Goal: Answer question/provide support

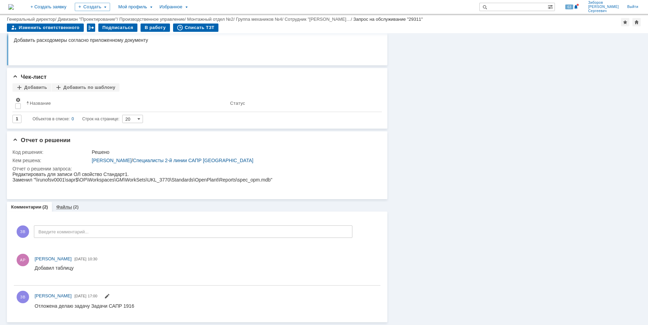
click at [66, 208] on link "Файлы" at bounding box center [64, 207] width 16 height 5
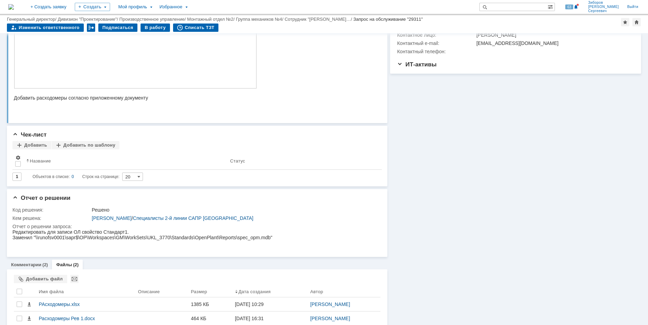
scroll to position [168, 0]
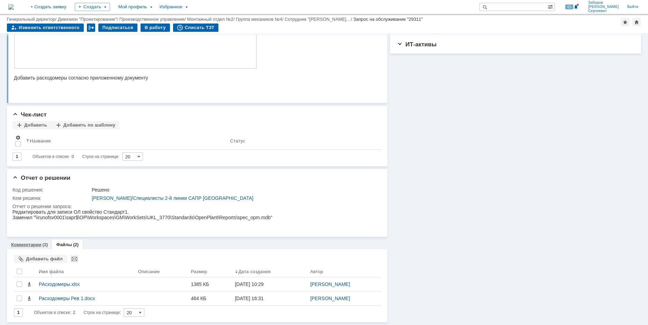
click at [37, 245] on link "Комментарии" at bounding box center [26, 244] width 30 height 5
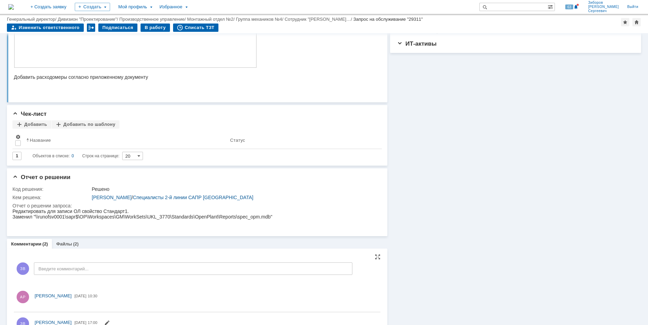
click at [68, 263] on div "ЗВ Введите комментарий..." at bounding box center [183, 270] width 339 height 32
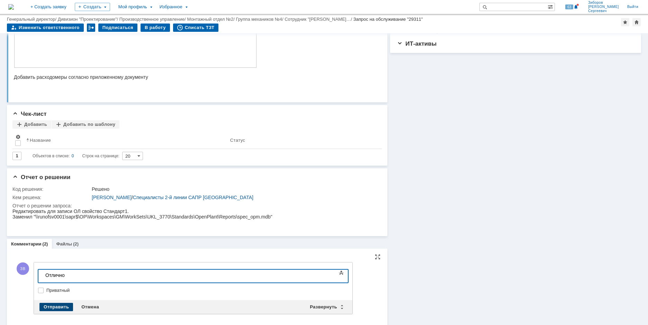
click at [60, 306] on div "Отправить" at bounding box center [56, 307] width 34 height 8
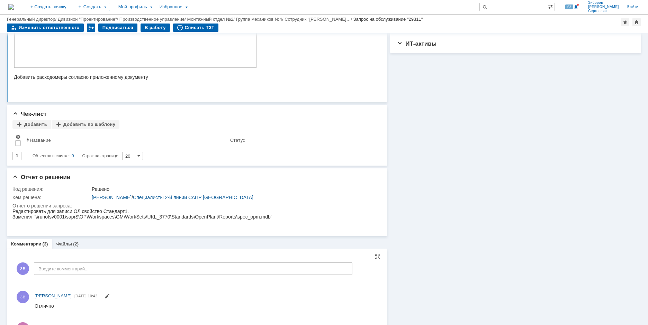
click at [14, 10] on img at bounding box center [11, 7] width 6 height 6
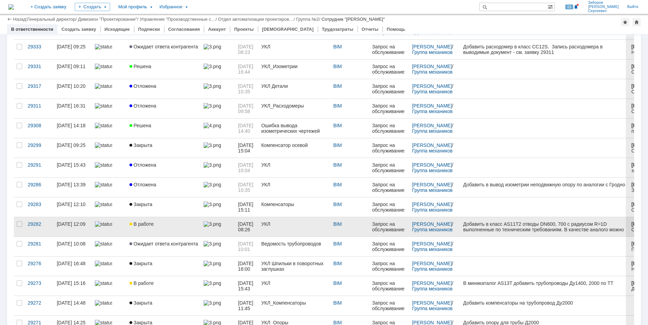
click at [152, 223] on span "В работе" at bounding box center [141, 225] width 24 height 6
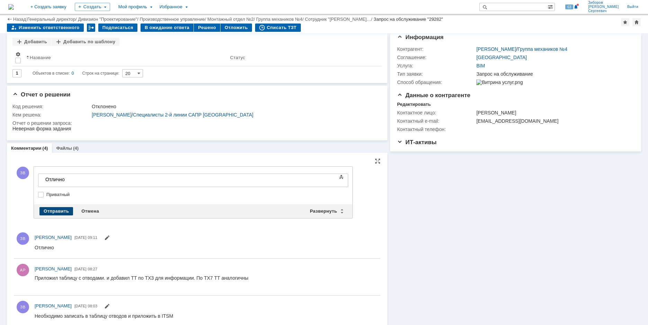
click at [58, 209] on div "Отправить" at bounding box center [56, 211] width 34 height 8
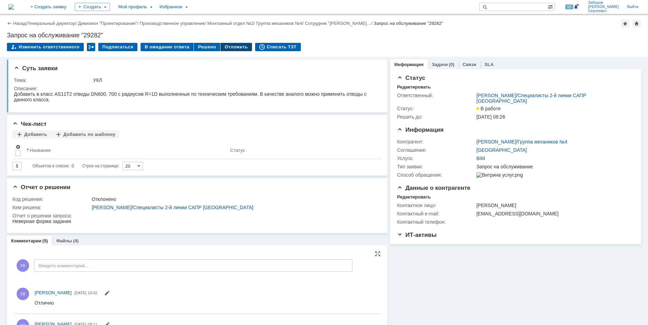
click at [228, 47] on div "Отложить" at bounding box center [237, 47] width 32 height 8
